Goal: Information Seeking & Learning: Learn about a topic

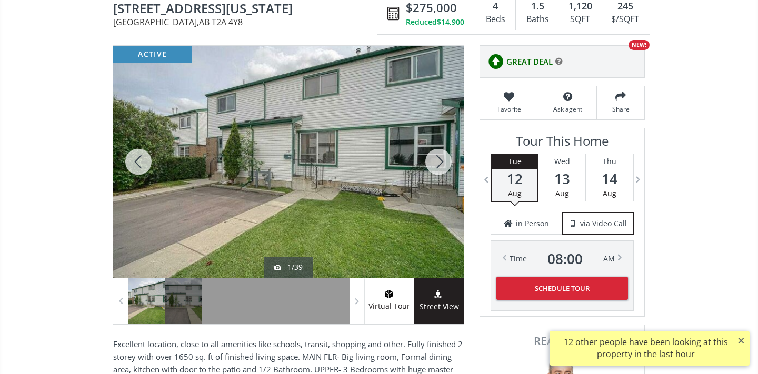
scroll to position [106, 0]
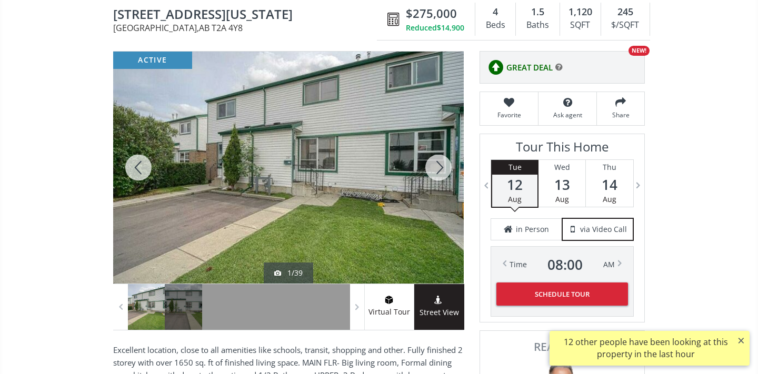
click at [443, 164] on div at bounding box center [438, 168] width 51 height 232
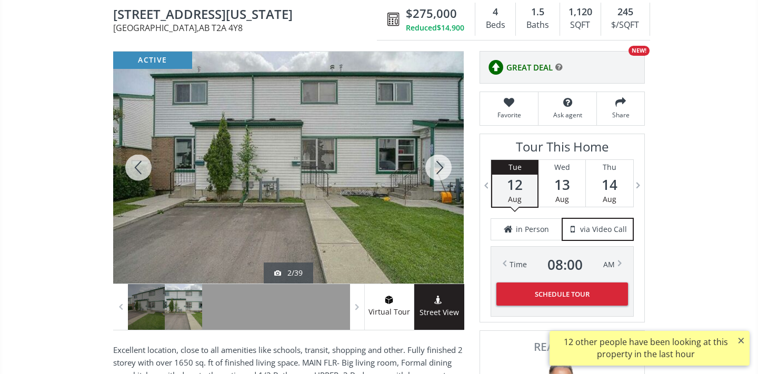
click at [444, 165] on div at bounding box center [438, 168] width 51 height 232
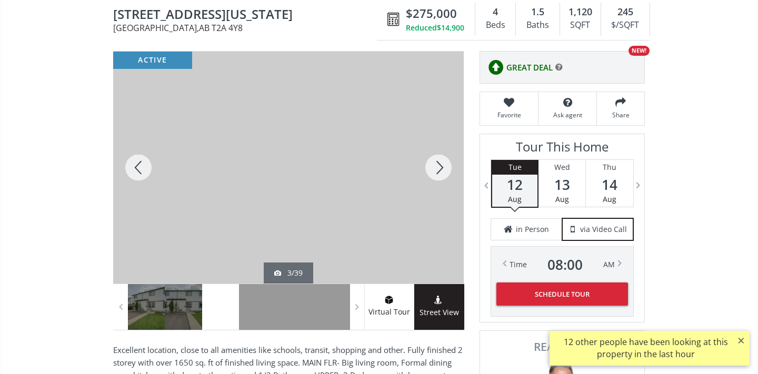
click at [444, 165] on div at bounding box center [438, 168] width 51 height 232
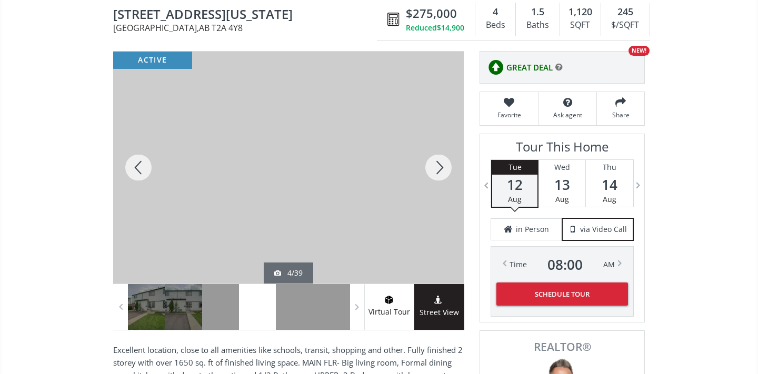
click at [445, 166] on div at bounding box center [438, 168] width 51 height 232
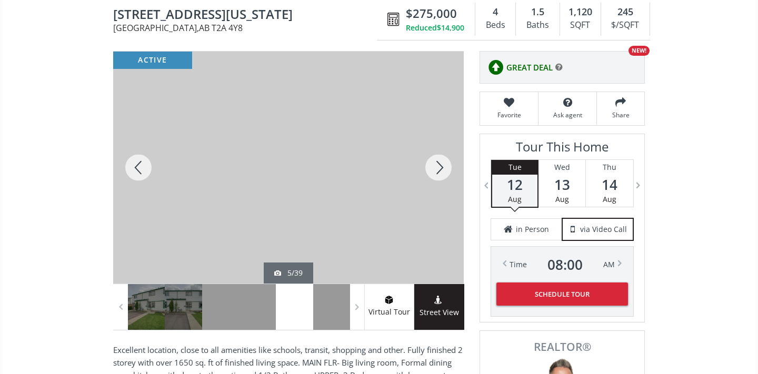
click at [445, 166] on div at bounding box center [438, 168] width 51 height 232
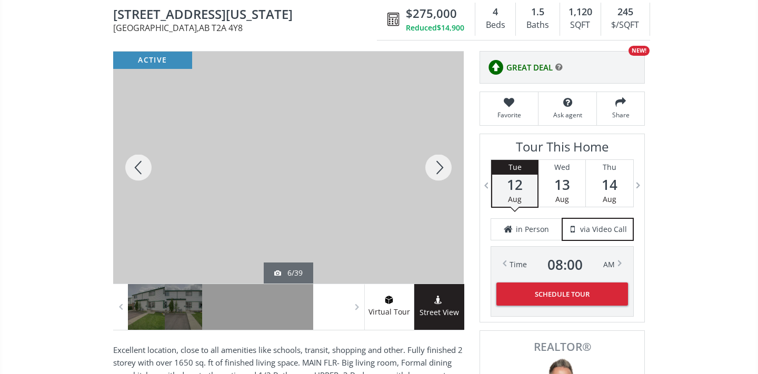
click at [445, 166] on div at bounding box center [438, 168] width 51 height 232
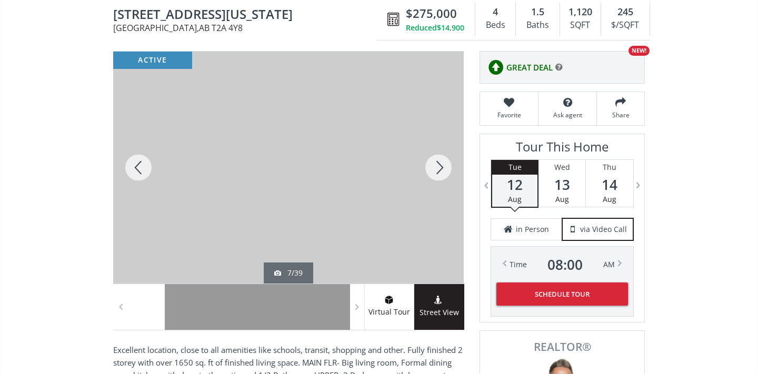
click at [445, 166] on div at bounding box center [438, 168] width 51 height 232
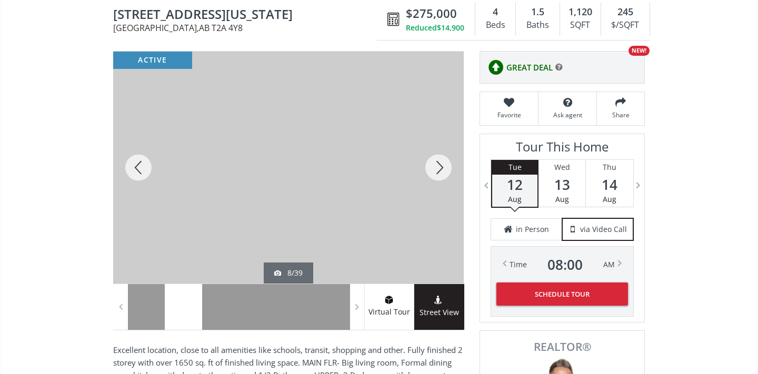
click at [445, 165] on div at bounding box center [438, 168] width 51 height 232
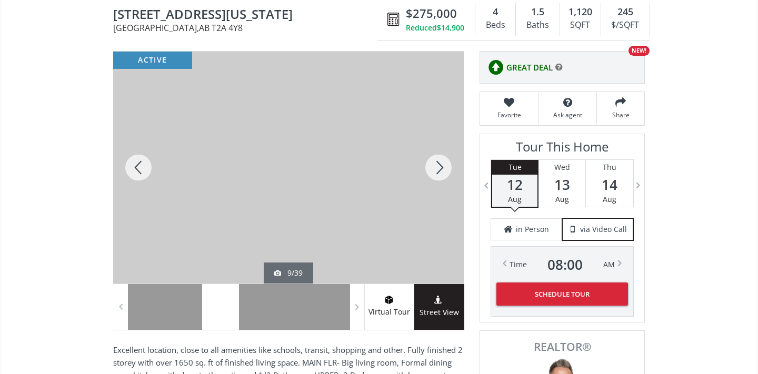
click at [445, 165] on div at bounding box center [438, 168] width 51 height 232
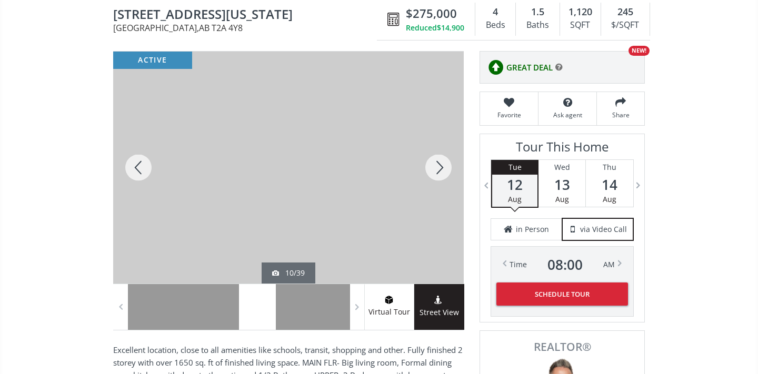
click at [445, 165] on div at bounding box center [438, 168] width 51 height 232
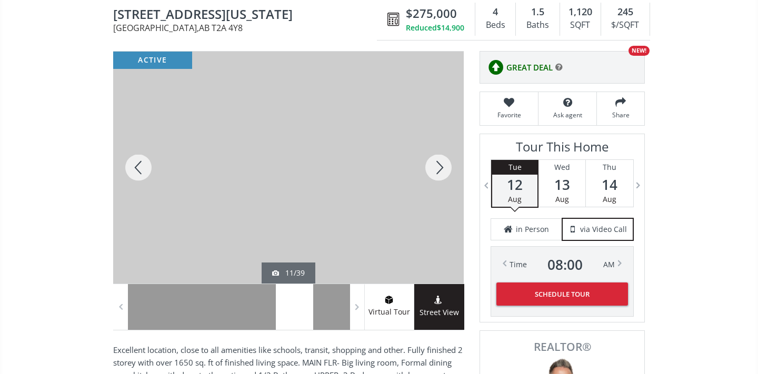
click at [445, 165] on div at bounding box center [438, 168] width 51 height 232
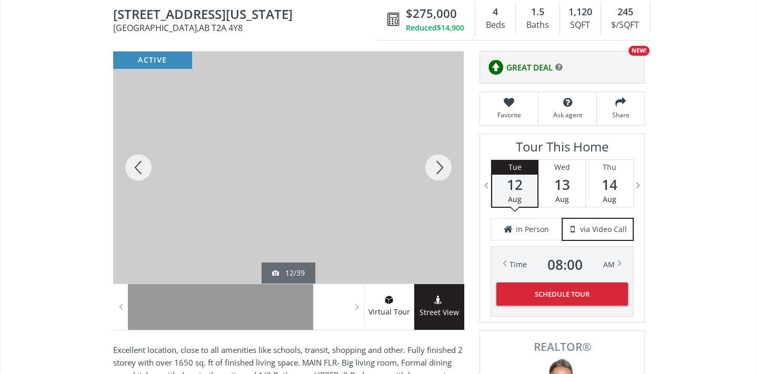
click at [446, 164] on div at bounding box center [438, 168] width 51 height 232
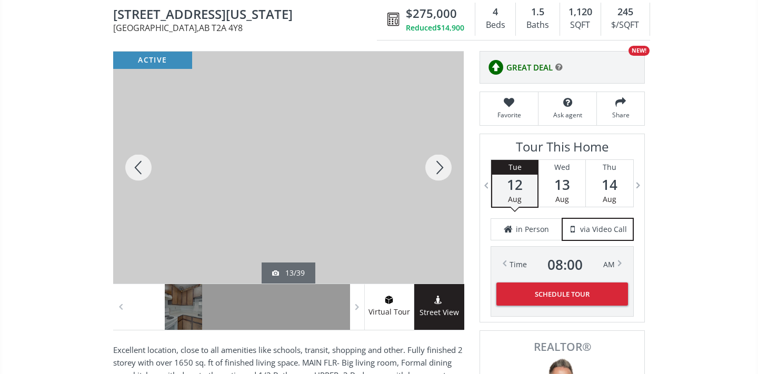
click at [446, 164] on div at bounding box center [438, 168] width 51 height 232
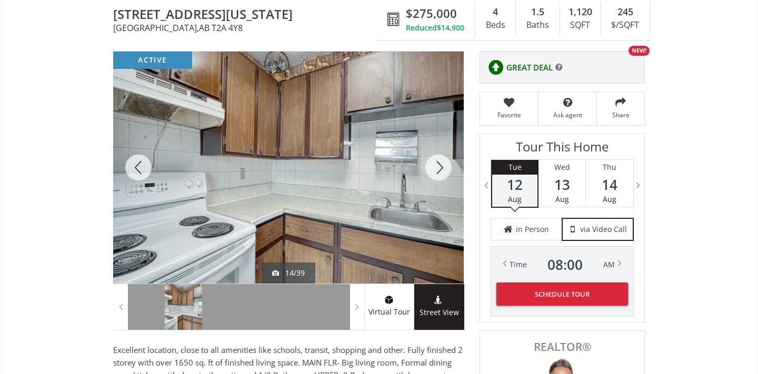
click at [446, 164] on div at bounding box center [438, 168] width 51 height 232
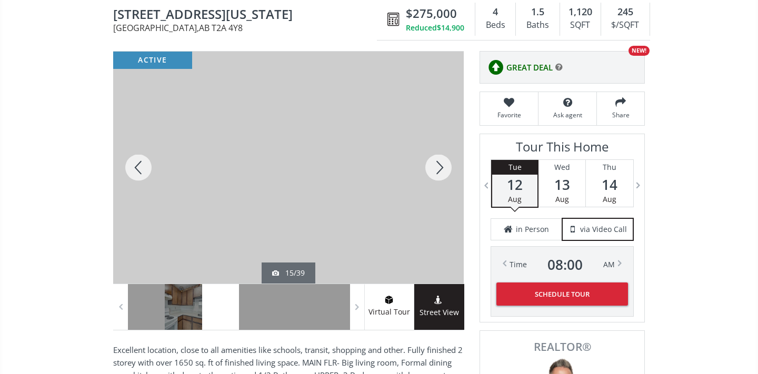
click at [446, 164] on div at bounding box center [438, 168] width 51 height 232
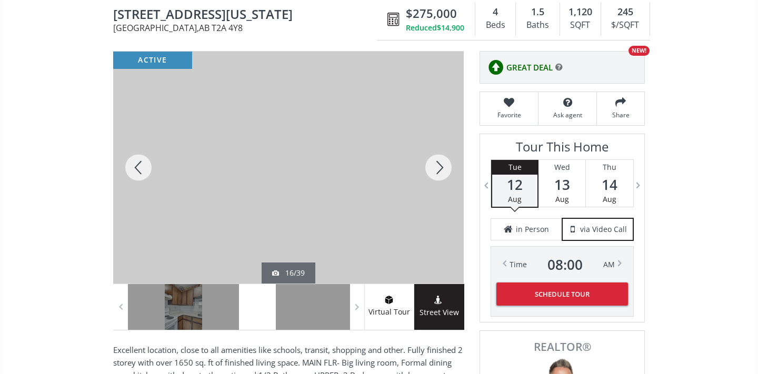
click at [446, 164] on div at bounding box center [438, 168] width 51 height 232
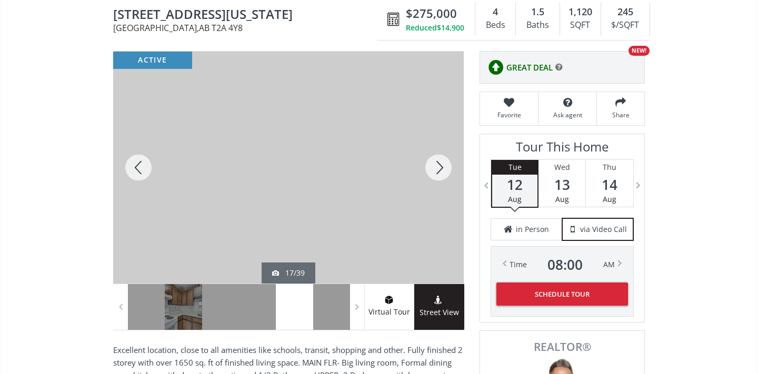
click at [447, 164] on div at bounding box center [438, 168] width 51 height 232
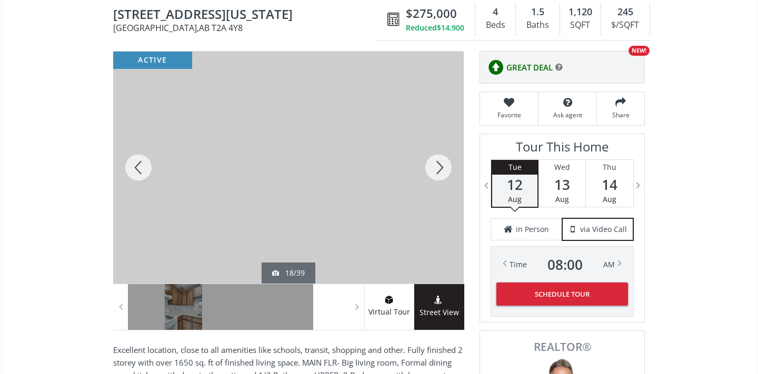
click at [447, 164] on div at bounding box center [438, 168] width 51 height 232
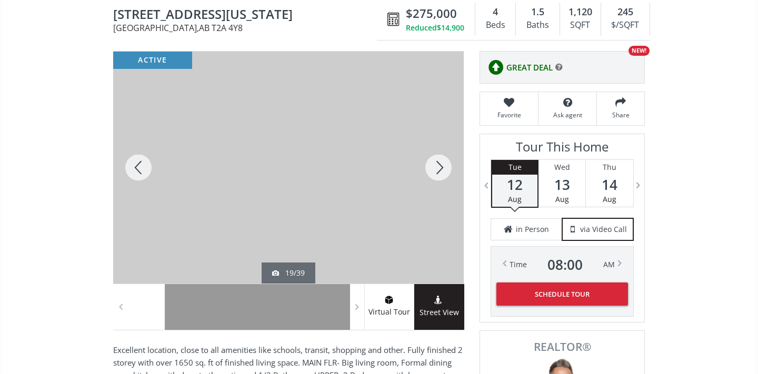
click at [447, 164] on div at bounding box center [438, 168] width 51 height 232
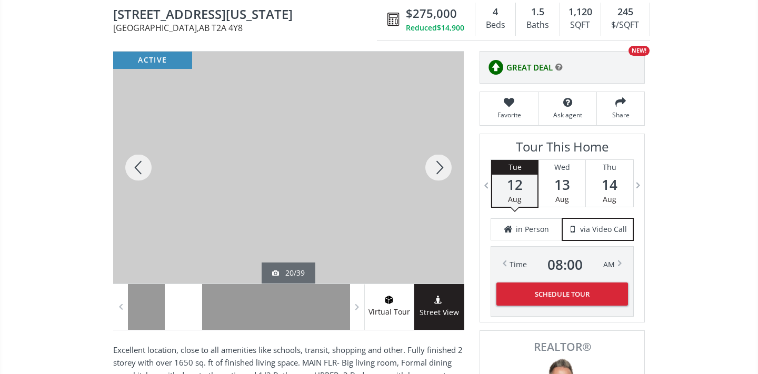
click at [447, 164] on div at bounding box center [438, 168] width 51 height 232
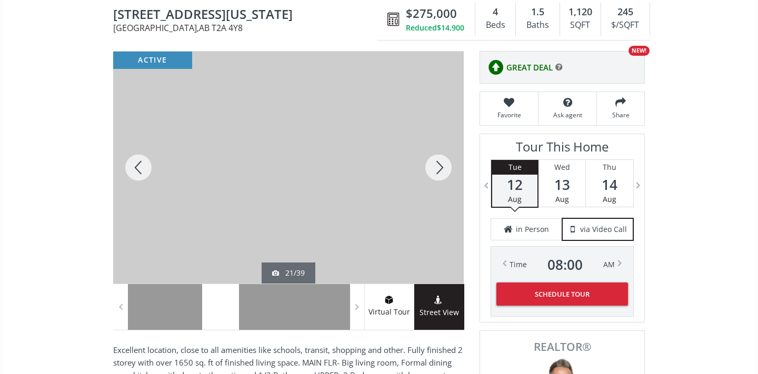
click at [447, 164] on div at bounding box center [438, 168] width 51 height 232
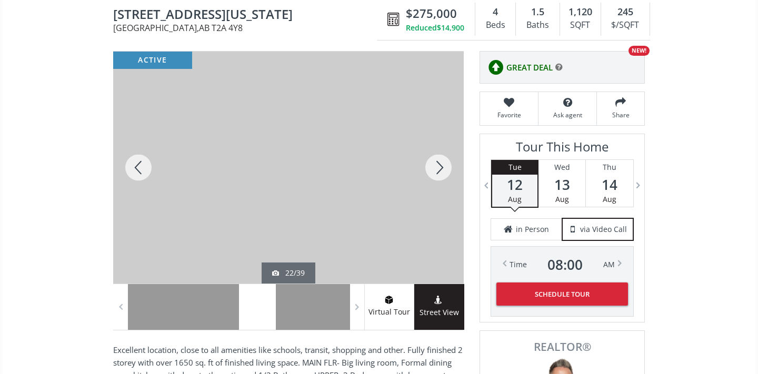
click at [449, 165] on div at bounding box center [438, 168] width 51 height 232
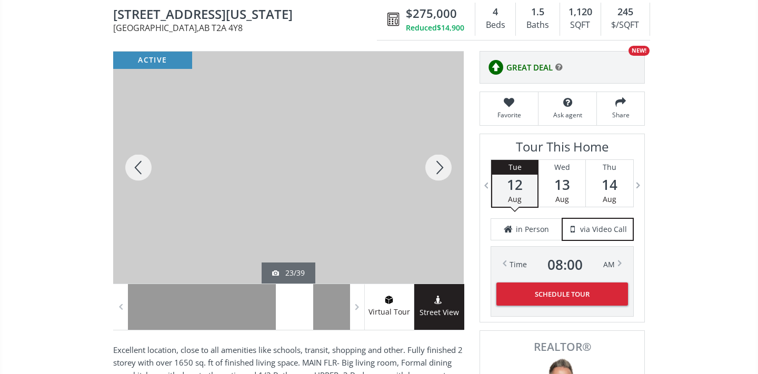
click at [449, 165] on div at bounding box center [438, 168] width 51 height 232
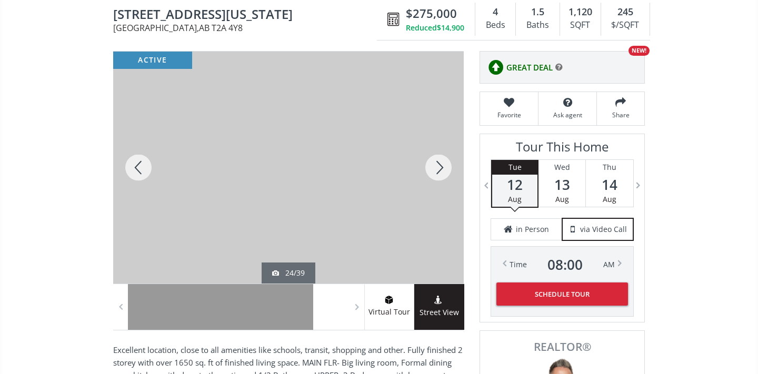
click at [449, 165] on div at bounding box center [438, 168] width 51 height 232
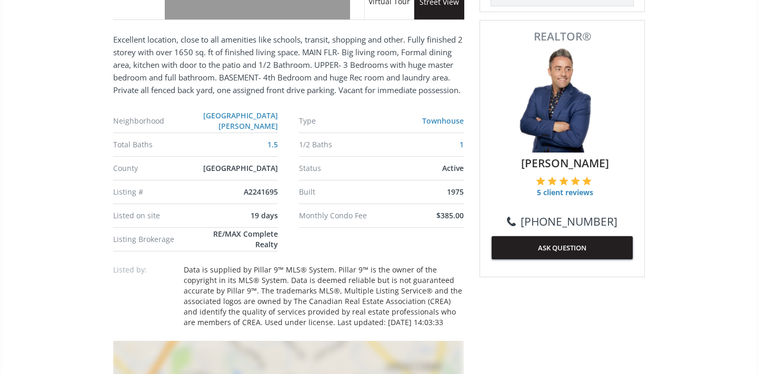
scroll to position [335, 0]
